Goal: Task Accomplishment & Management: Manage account settings

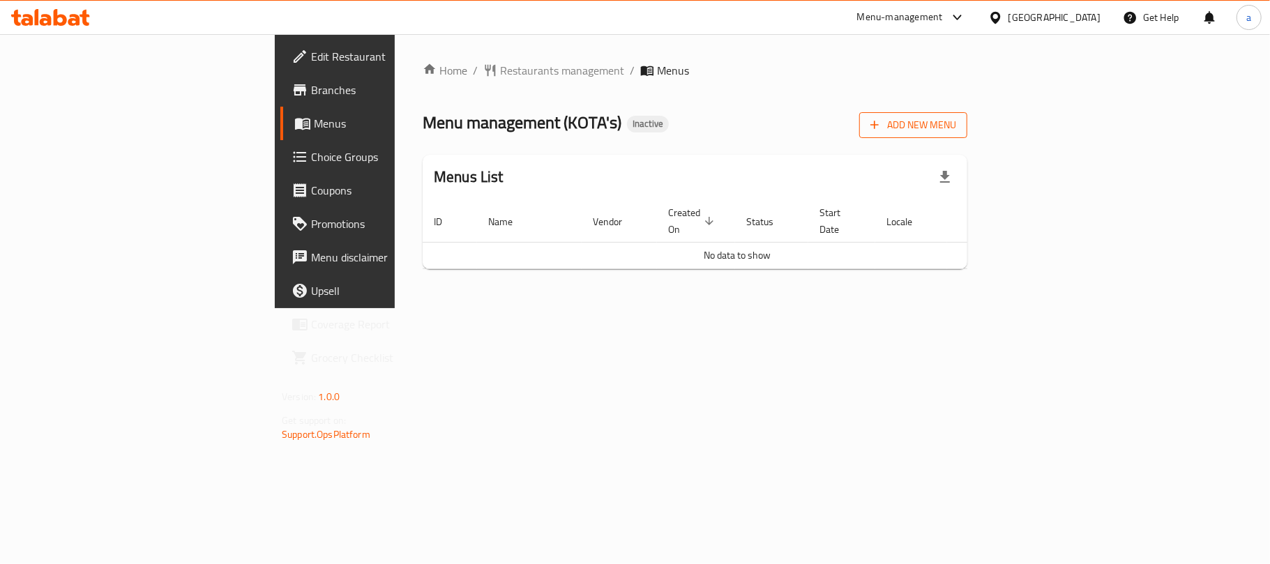
click at [956, 130] on span "Add New Menu" at bounding box center [913, 124] width 86 height 17
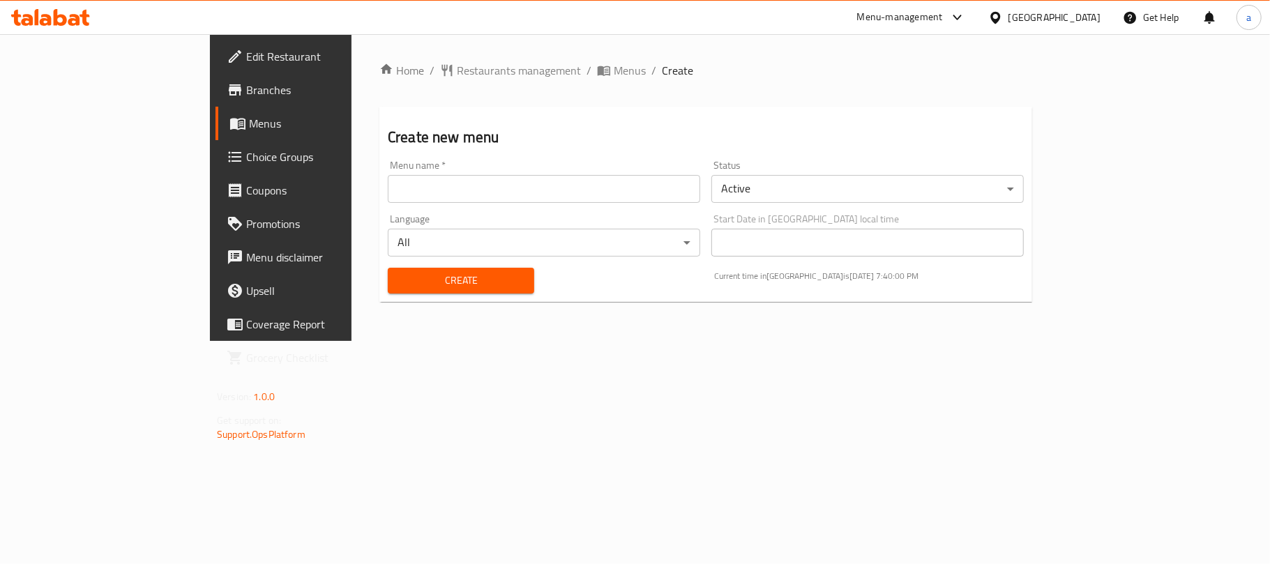
click at [388, 193] on input "text" at bounding box center [544, 189] width 312 height 28
type input "0"
type input "[DATE]"
click at [388, 269] on button "Create" at bounding box center [461, 281] width 146 height 26
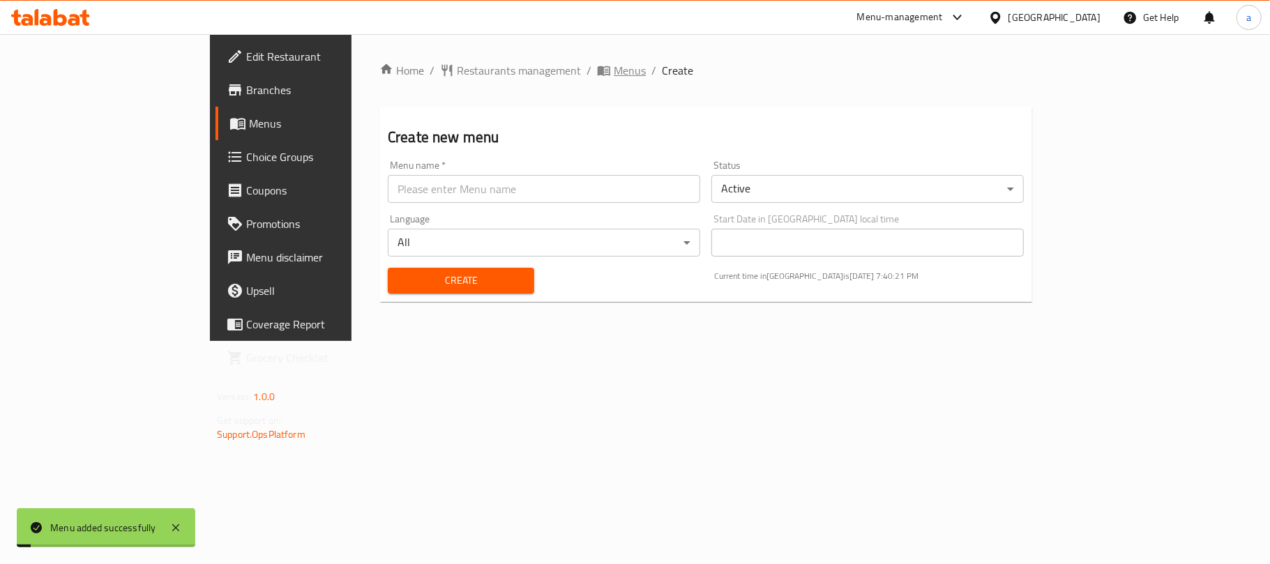
click at [614, 71] on span "Menus" at bounding box center [630, 70] width 32 height 17
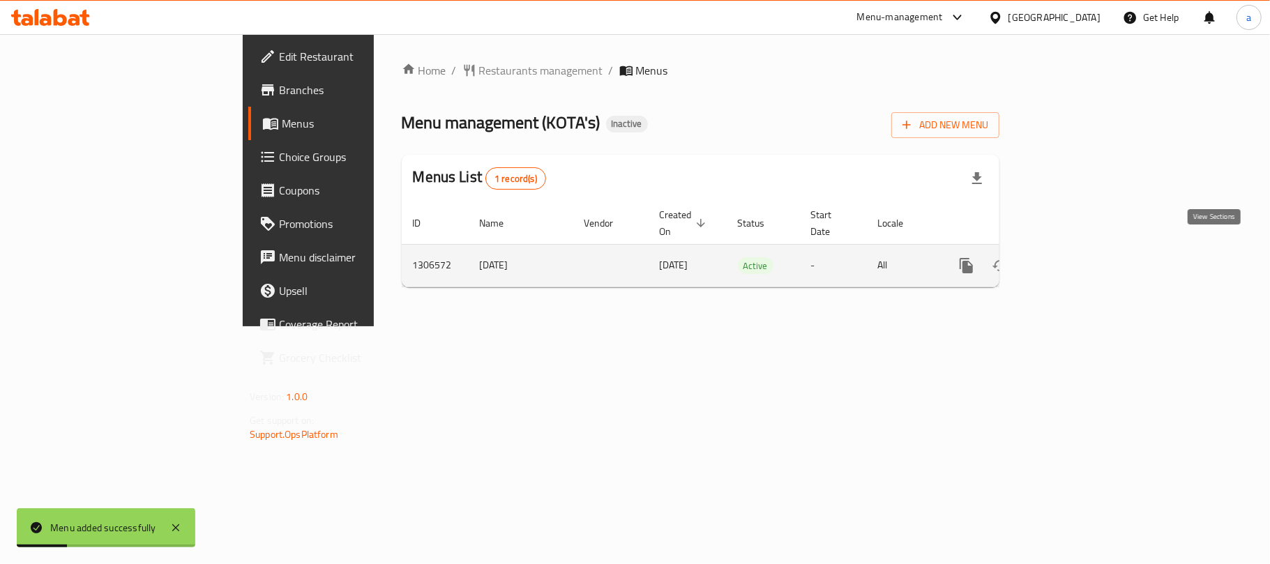
click at [1084, 252] on link "enhanced table" at bounding box center [1066, 265] width 33 height 33
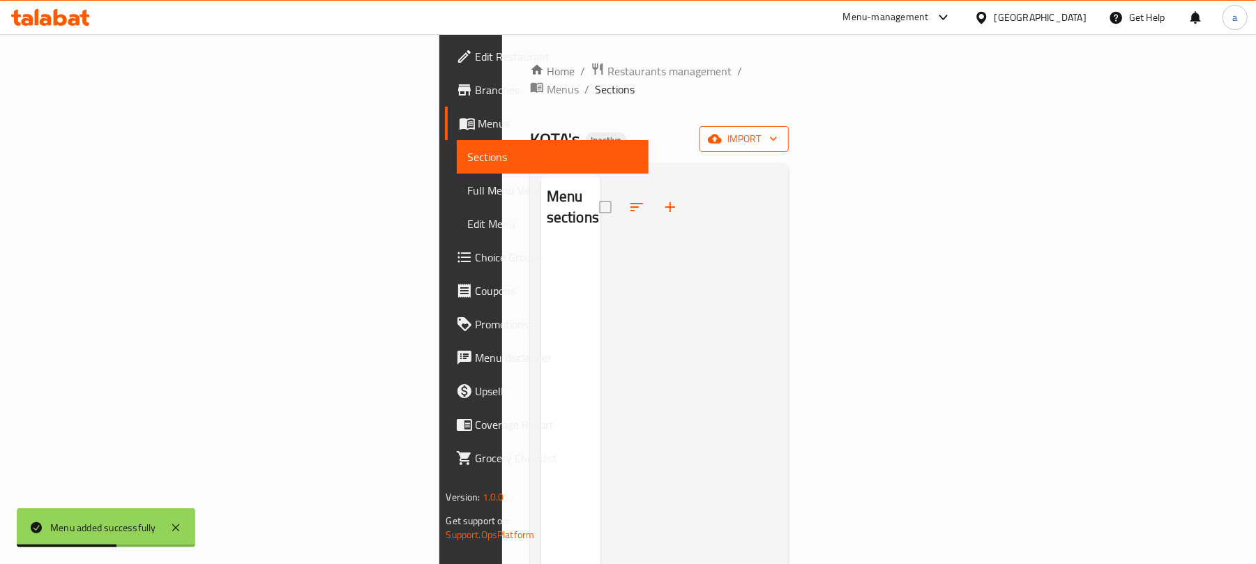
click at [778, 130] on span "import" at bounding box center [744, 138] width 67 height 17
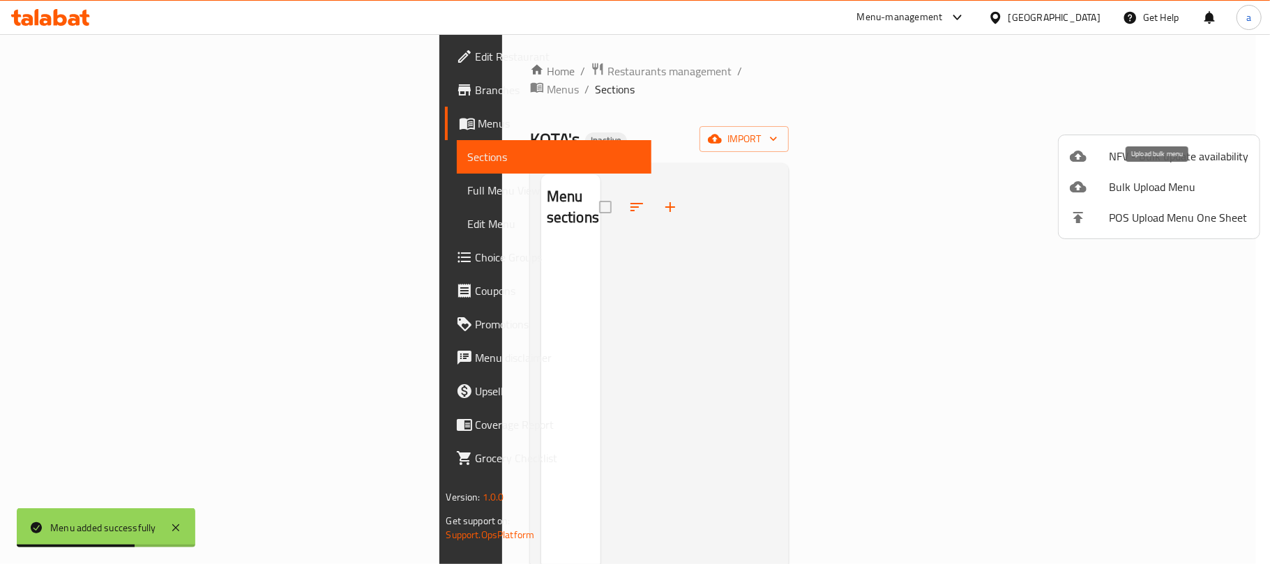
click at [1126, 185] on span "Bulk Upload Menu" at bounding box center [1178, 187] width 139 height 17
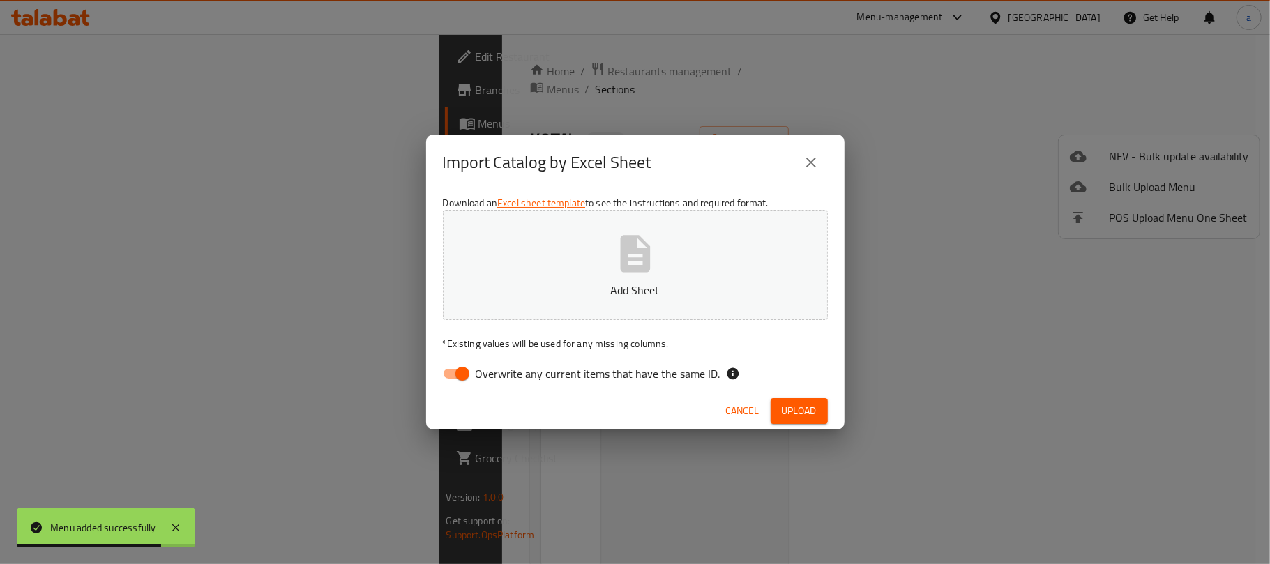
click at [459, 389] on div "Download an Excel sheet template to see the instructions and required format. A…" at bounding box center [635, 291] width 418 height 202
click at [464, 372] on input "Overwrite any current items that have the same ID." at bounding box center [463, 374] width 80 height 27
checkbox input "false"
click at [618, 296] on p "Add Sheet" at bounding box center [636, 290] width 342 height 17
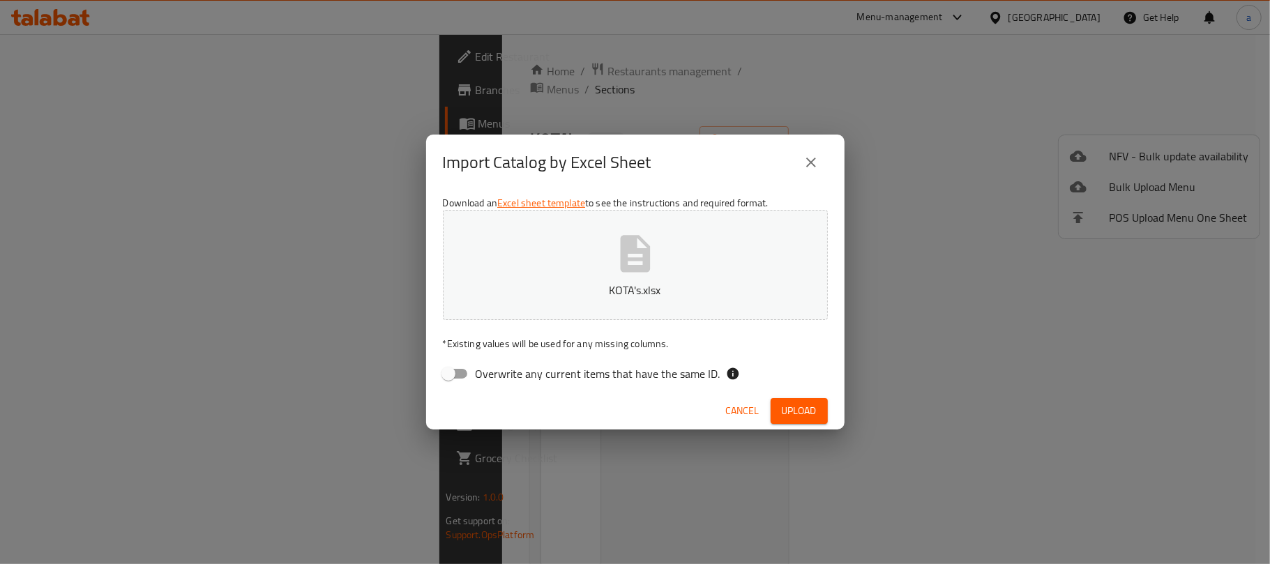
click at [804, 412] on span "Upload" at bounding box center [799, 410] width 35 height 17
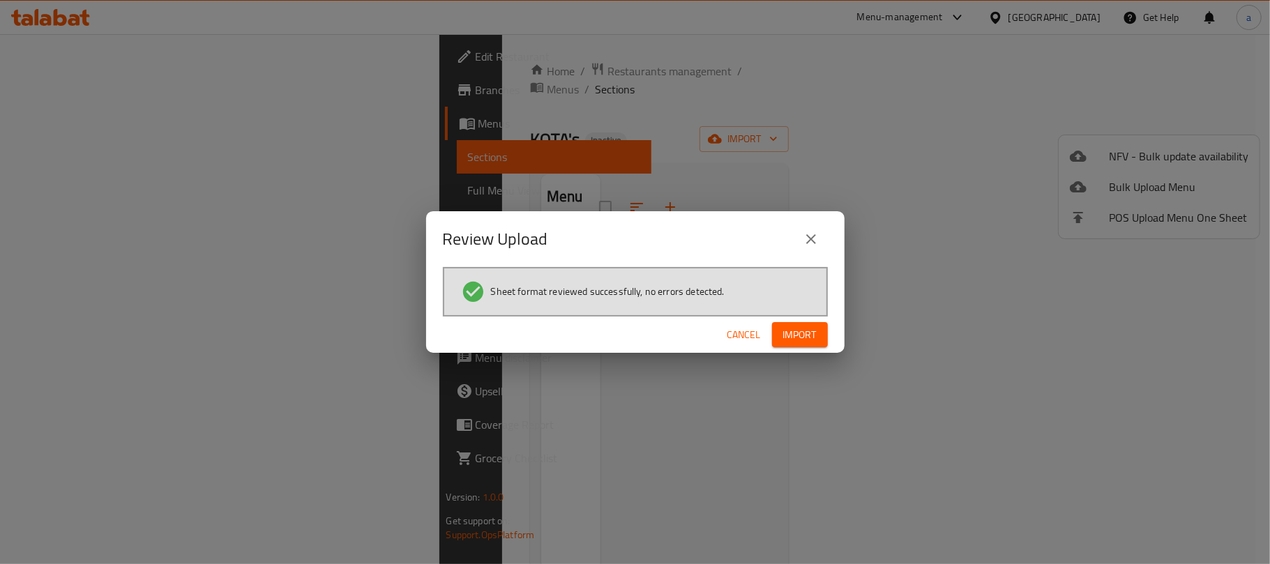
click at [808, 333] on span "Import" at bounding box center [799, 334] width 33 height 17
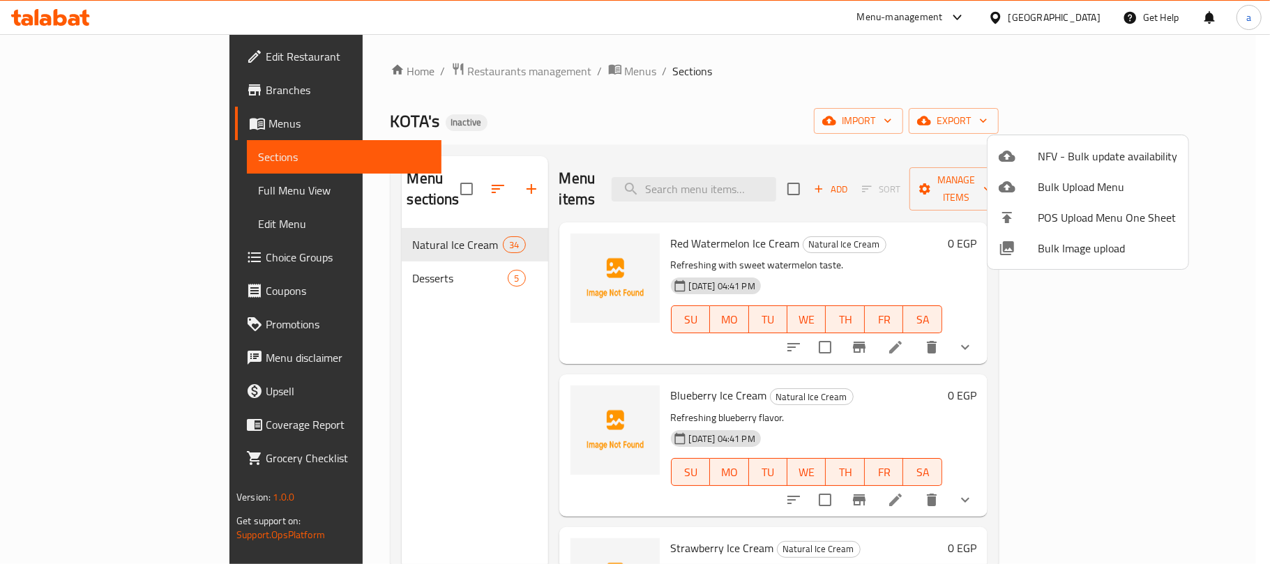
click at [818, 95] on div at bounding box center [635, 282] width 1270 height 564
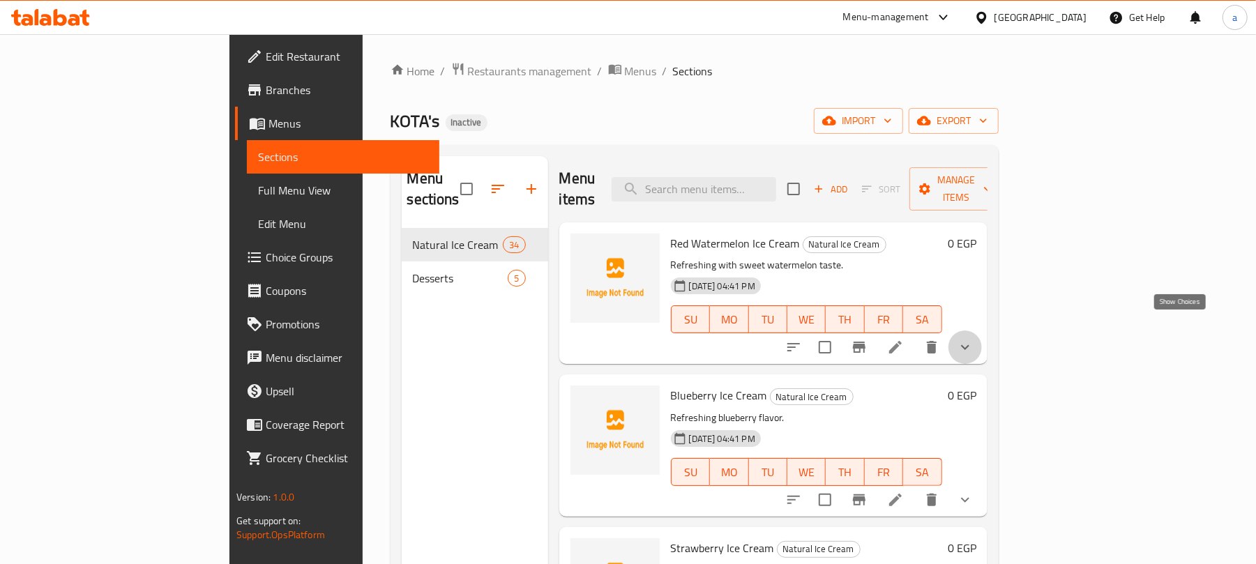
click at [974, 339] on icon "show more" at bounding box center [965, 347] width 17 height 17
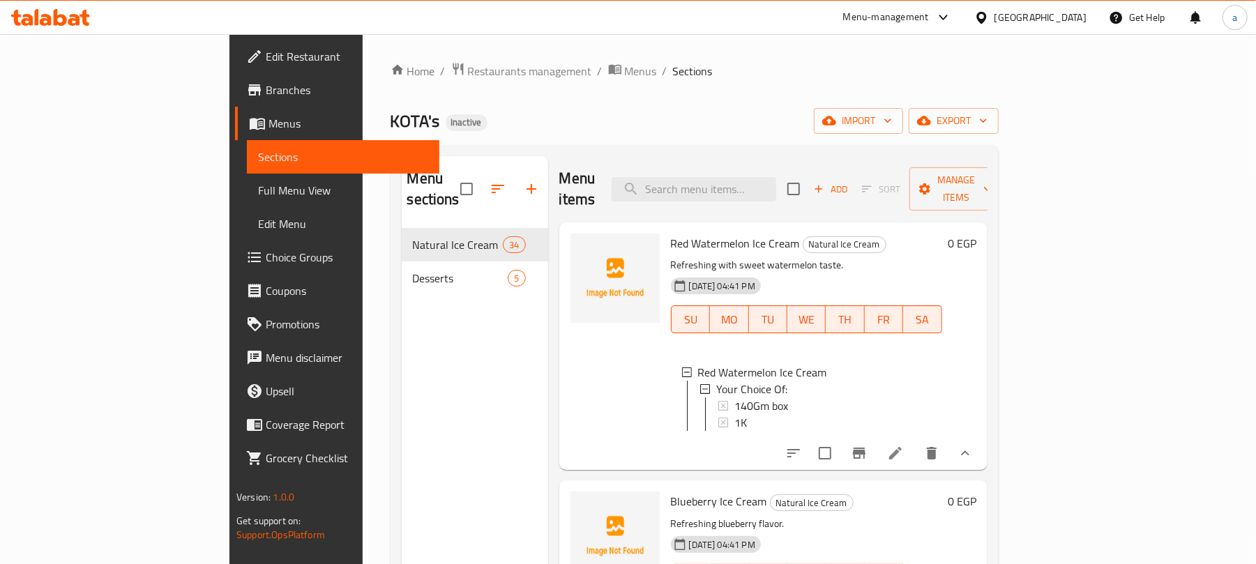
click at [974, 445] on icon "show more" at bounding box center [965, 453] width 17 height 17
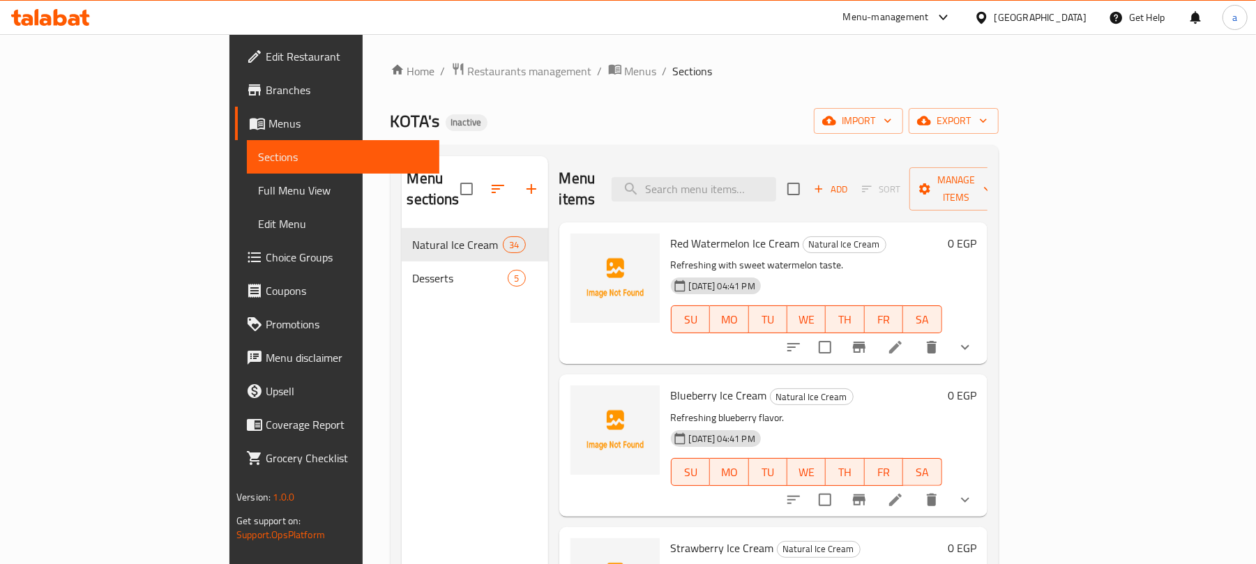
click at [247, 201] on link "Full Menu View" at bounding box center [343, 190] width 193 height 33
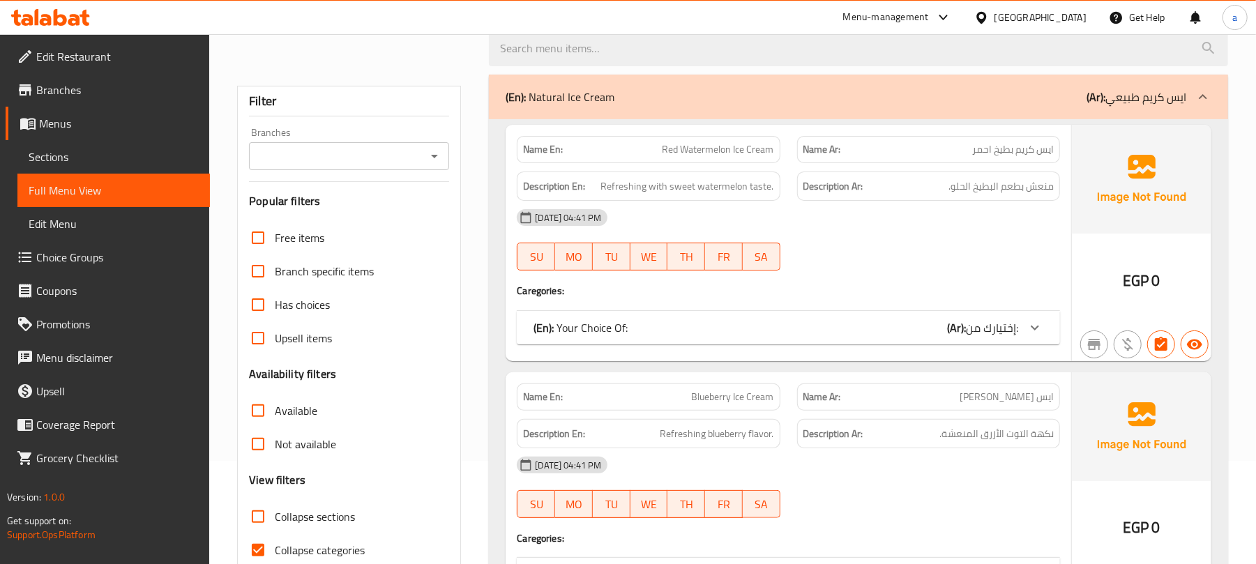
scroll to position [279, 0]
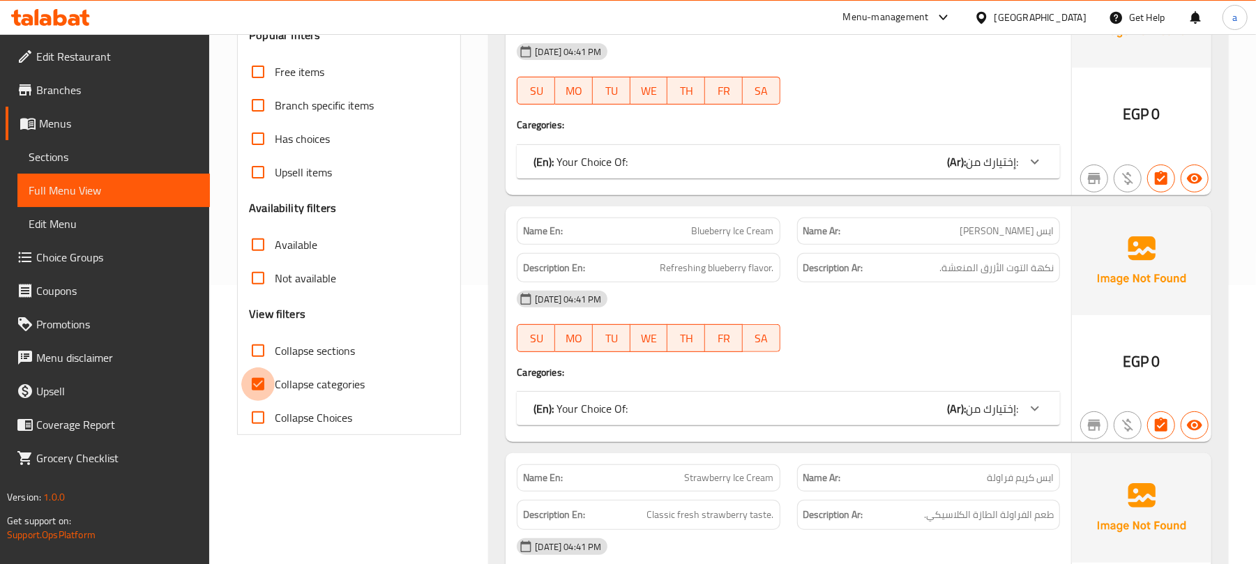
click at [255, 379] on input "Collapse categories" at bounding box center [257, 384] width 33 height 33
checkbox input "false"
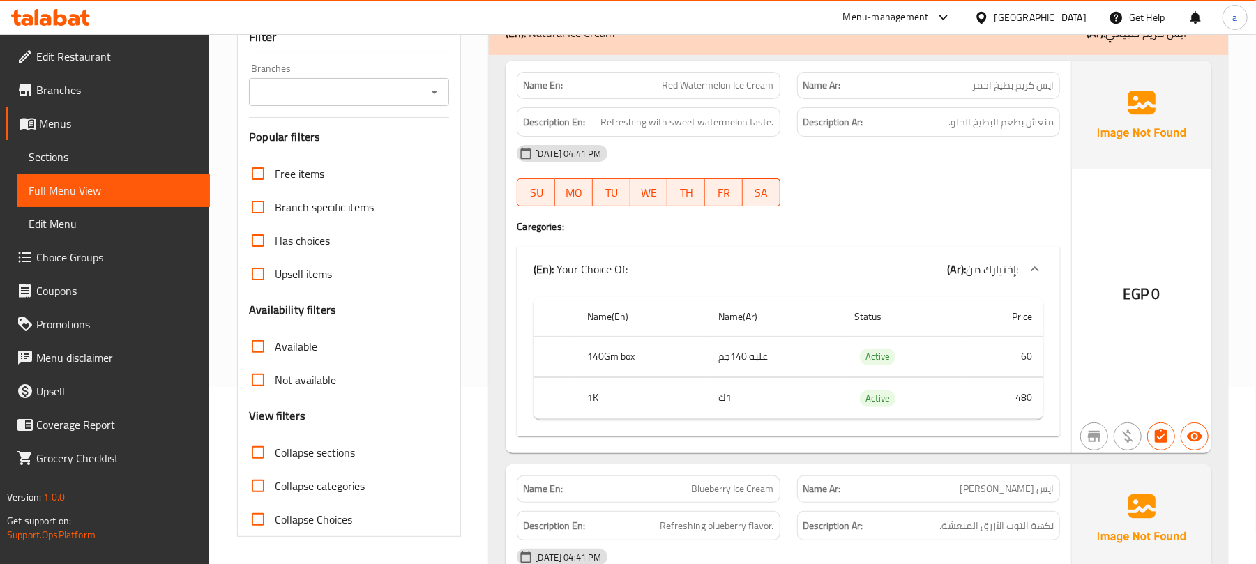
scroll to position [0, 0]
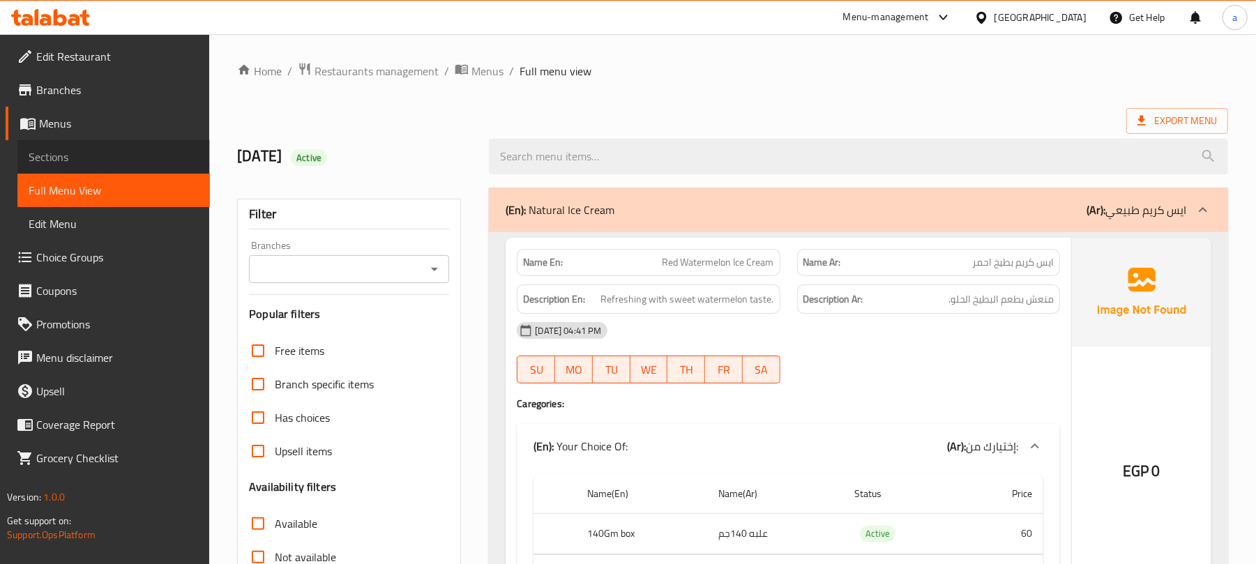
click at [98, 151] on span "Sections" at bounding box center [114, 157] width 170 height 17
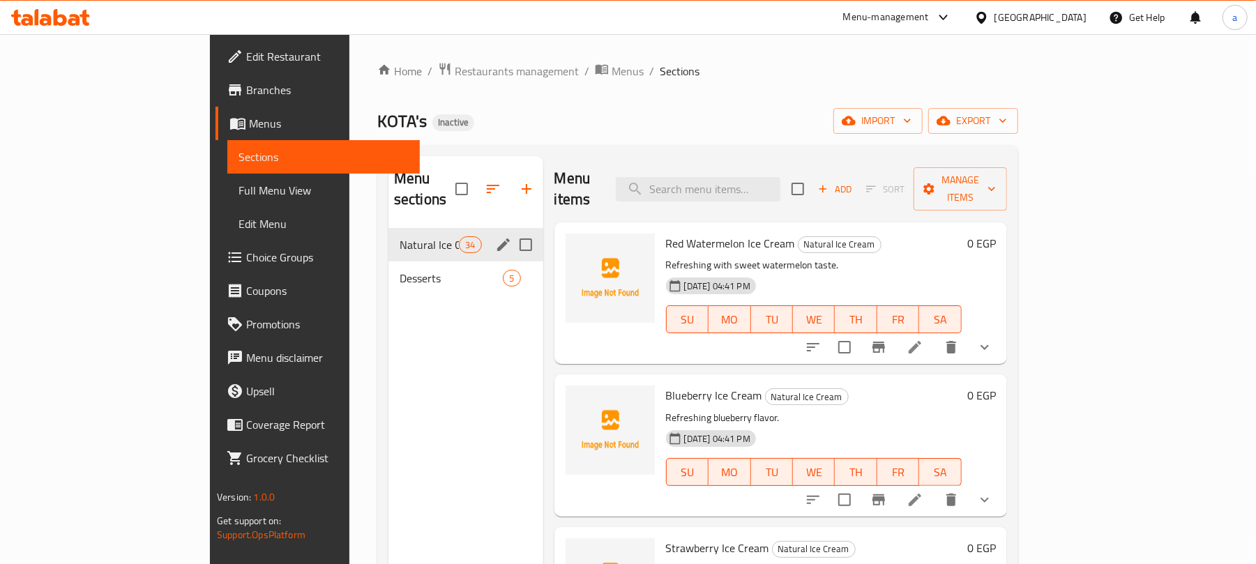
click at [511, 230] on input "Menu sections" at bounding box center [525, 244] width 29 height 29
checkbox input "true"
click at [511, 264] on input "Menu sections" at bounding box center [525, 278] width 29 height 29
checkbox input "true"
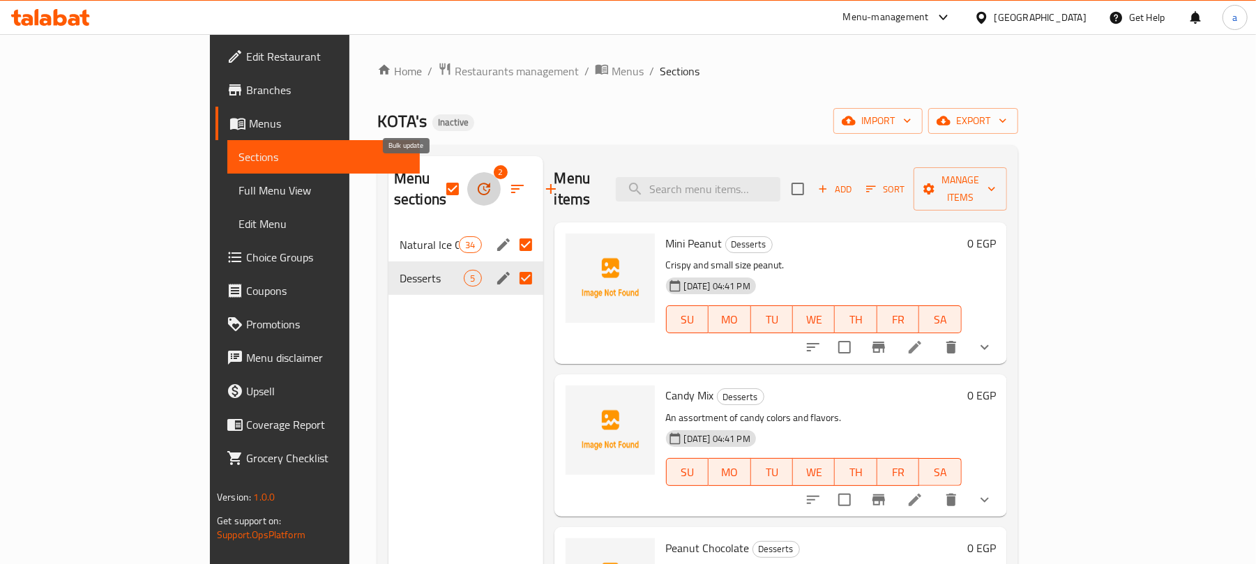
click at [478, 183] on icon "button" at bounding box center [484, 189] width 13 height 13
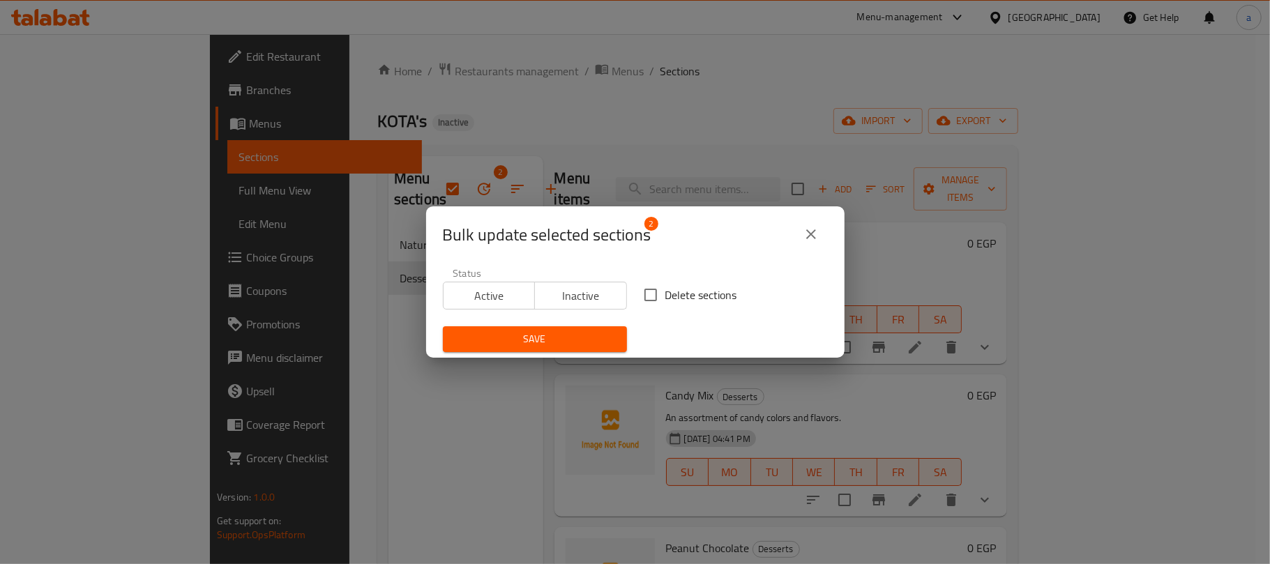
click at [650, 297] on input "Delete sections" at bounding box center [650, 294] width 29 height 29
checkbox input "true"
click at [584, 340] on span "Save" at bounding box center [535, 339] width 162 height 17
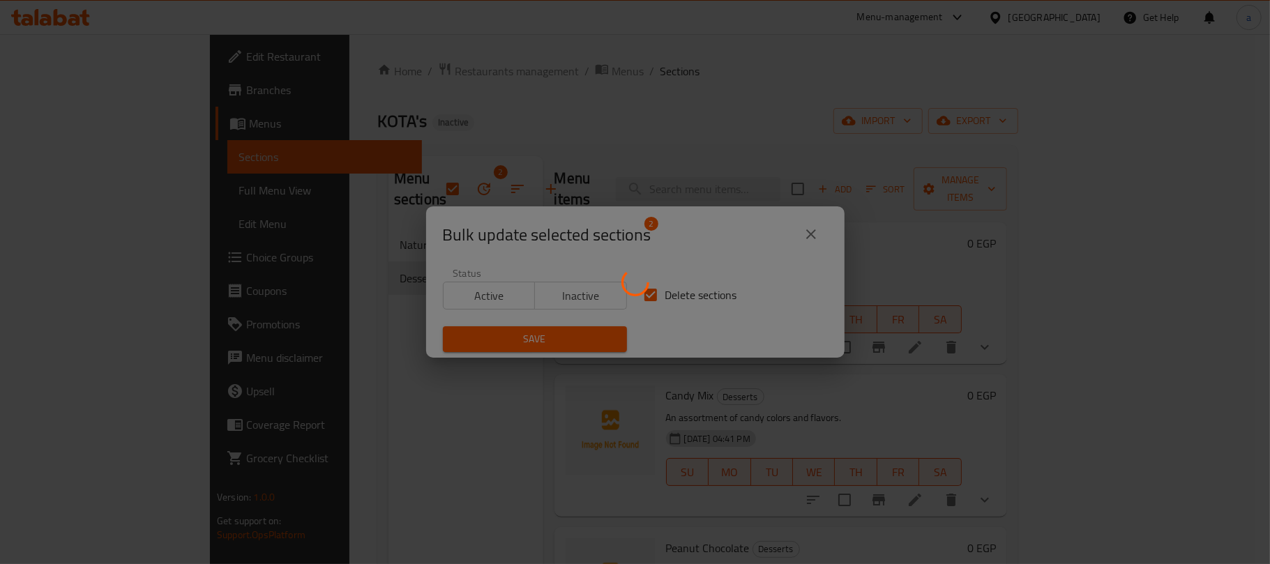
checkbox input "false"
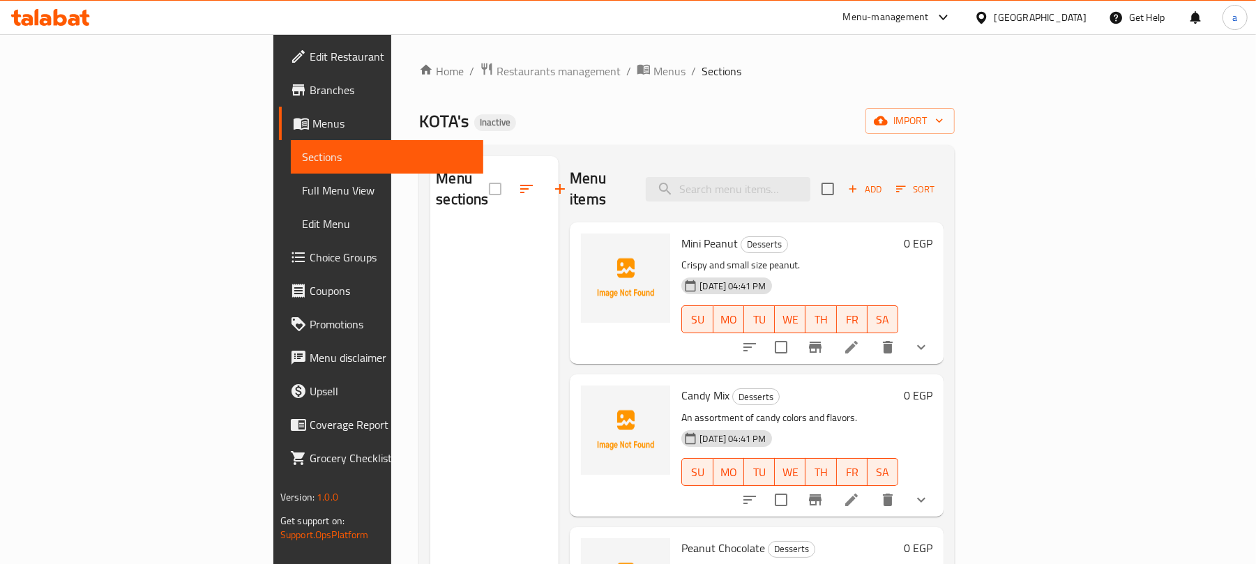
click at [453, 263] on div "Menu sections" at bounding box center [494, 438] width 128 height 564
